Goal: Find specific page/section: Find specific page/section

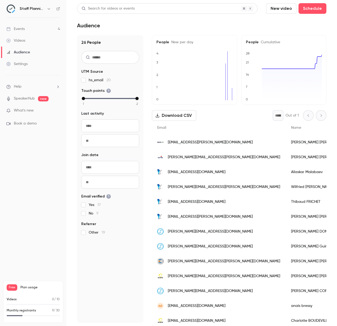
click at [22, 26] on link "Events 4" at bounding box center [33, 29] width 66 height 12
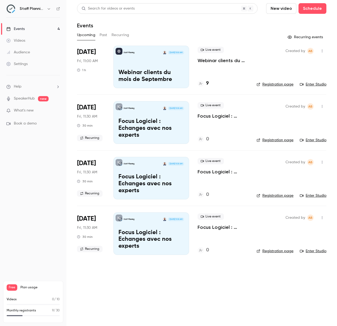
click at [210, 61] on p "Webinar clients du mois de Septembre" at bounding box center [223, 60] width 50 height 6
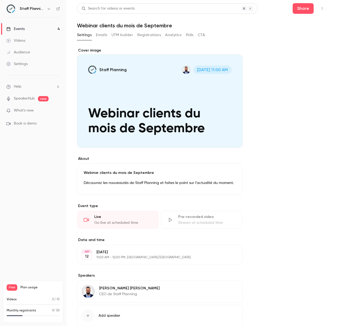
click at [154, 36] on button "Registrations" at bounding box center [149, 35] width 24 height 8
